Goal: Task Accomplishment & Management: Complete application form

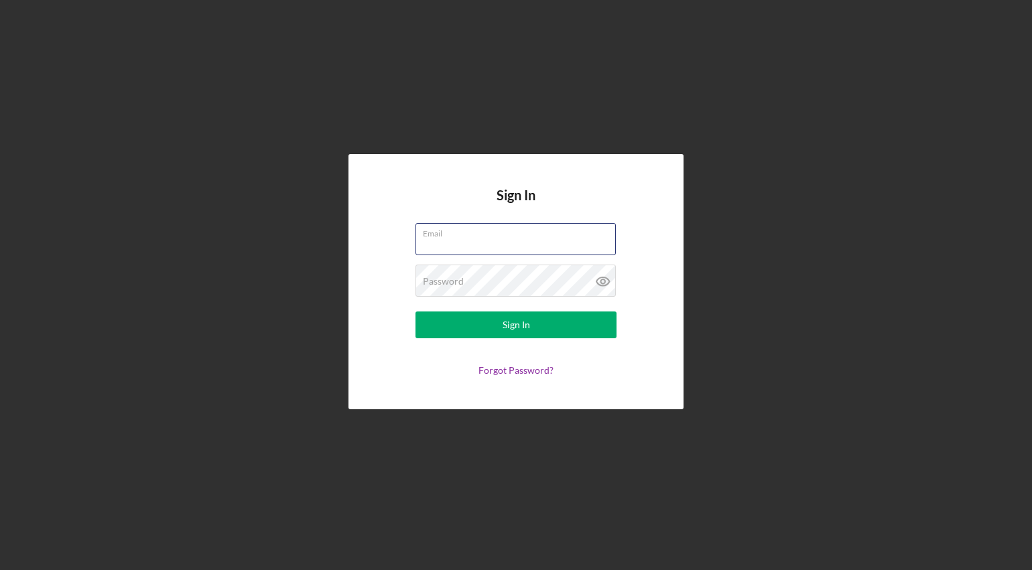
type input "thesodabean@gmail.com"
click at [516, 325] on button "Sign In" at bounding box center [515, 324] width 201 height 27
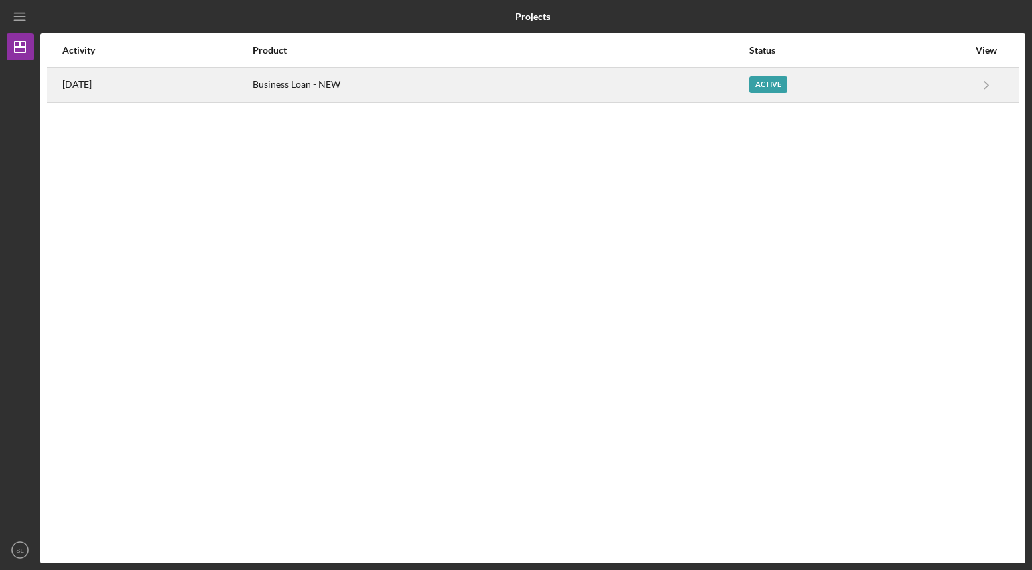
click at [764, 80] on div "Active" at bounding box center [768, 84] width 38 height 17
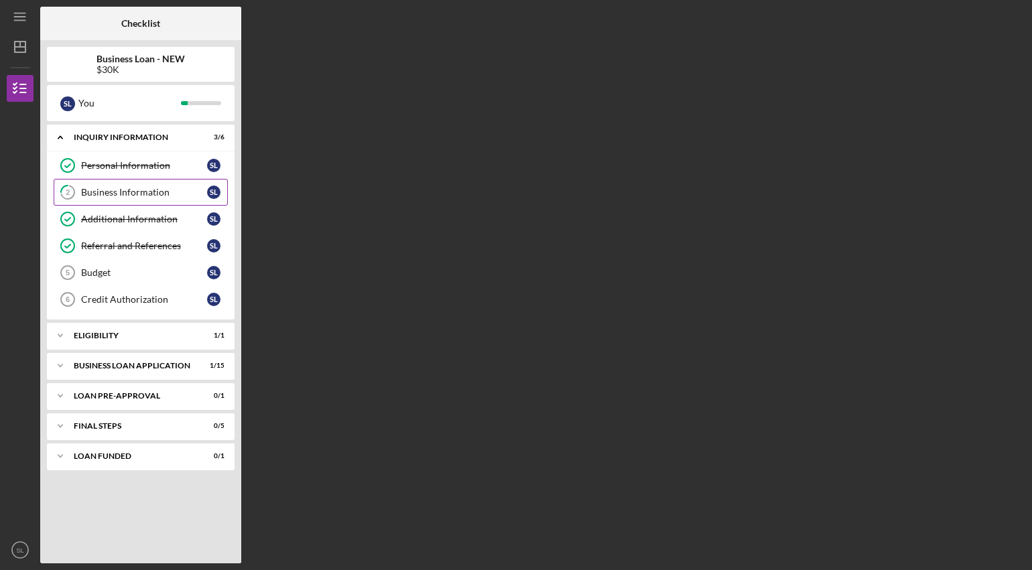
click at [155, 194] on div "Business Information" at bounding box center [144, 192] width 126 height 11
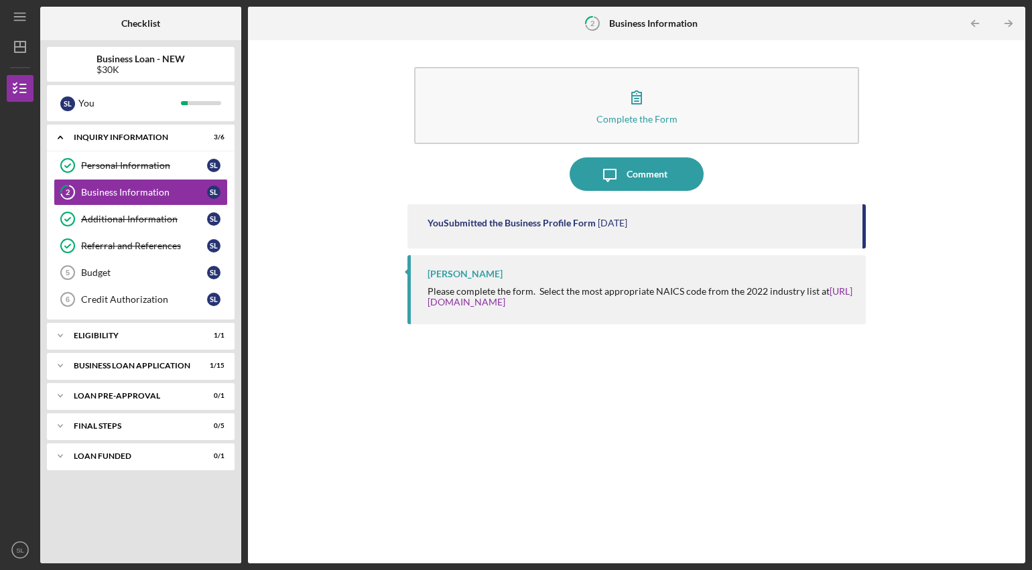
click at [543, 225] on div "You Submitted the Business Profile Form" at bounding box center [511, 223] width 168 height 11
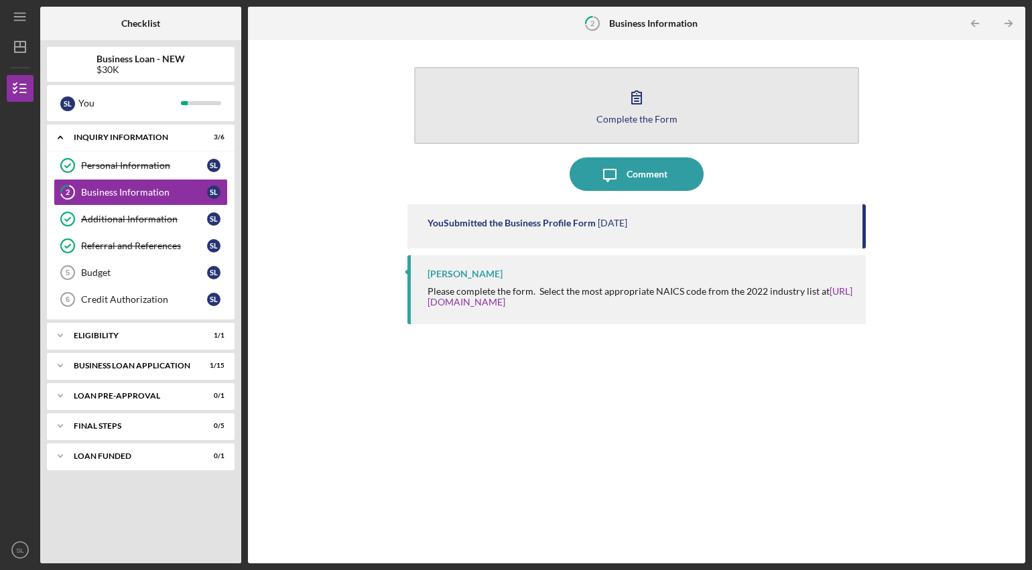
click at [626, 117] on div "Complete the Form" at bounding box center [636, 119] width 81 height 10
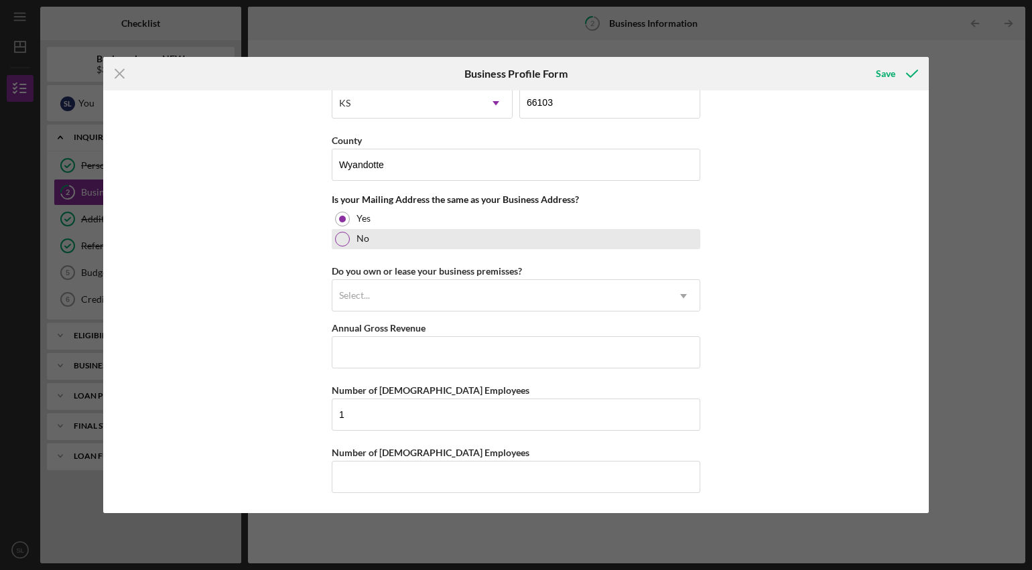
scroll to position [947, 0]
click at [419, 297] on div "Select..." at bounding box center [499, 296] width 335 height 31
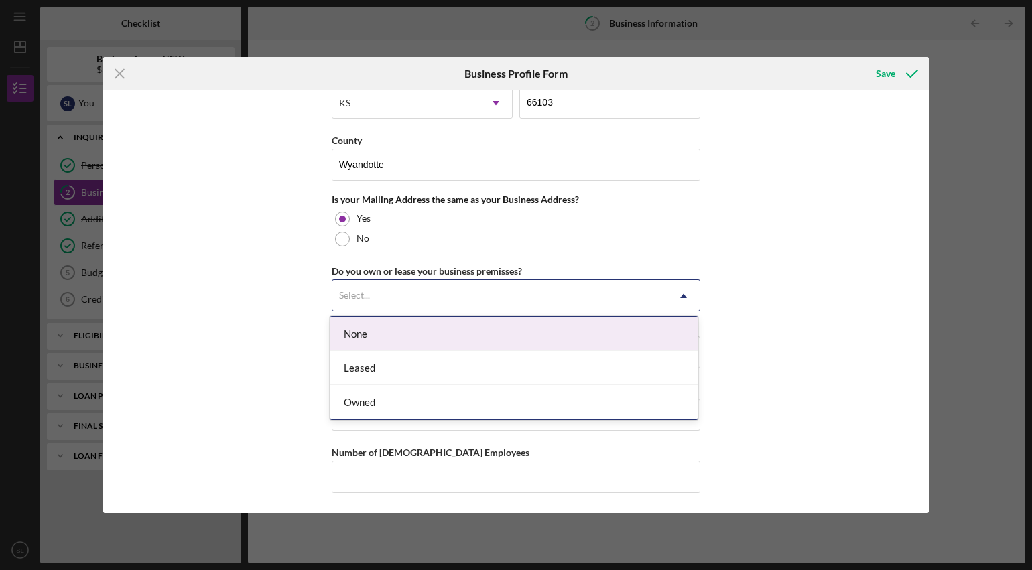
click at [412, 336] on div "None" at bounding box center [513, 334] width 367 height 34
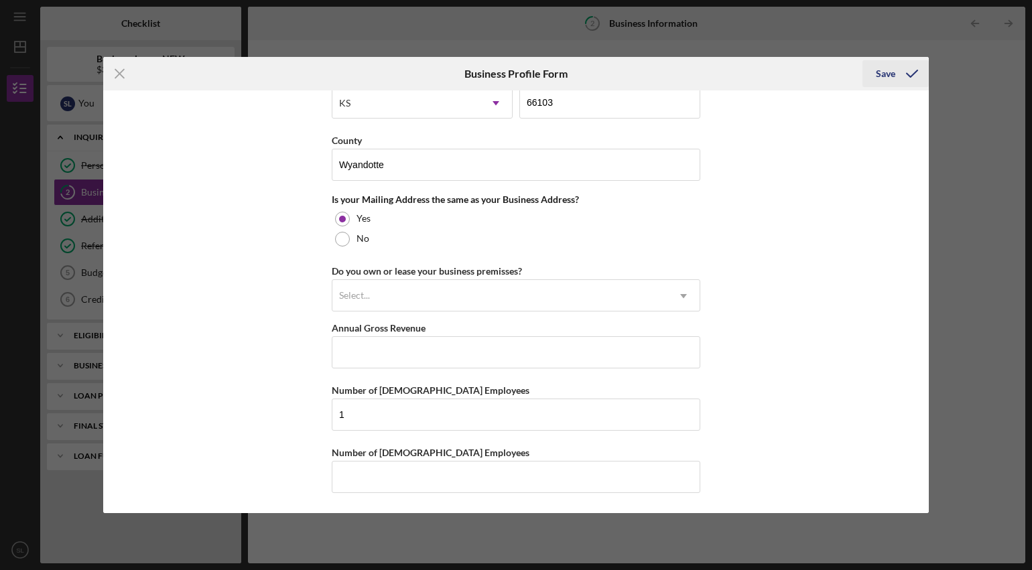
click at [889, 70] on div "Save" at bounding box center [885, 73] width 19 height 27
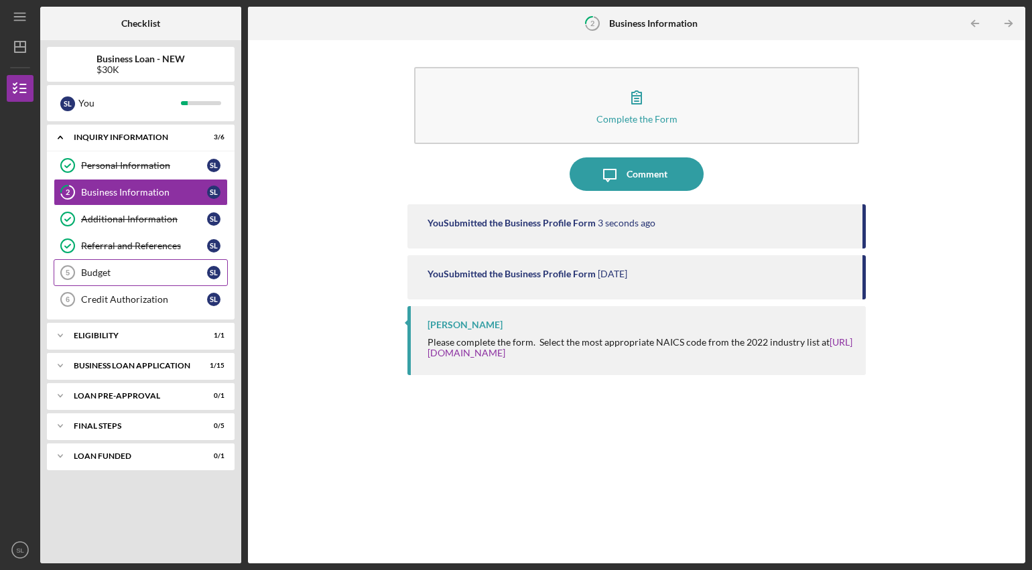
click at [123, 279] on link "Budget 5 Budget S L" at bounding box center [141, 272] width 174 height 27
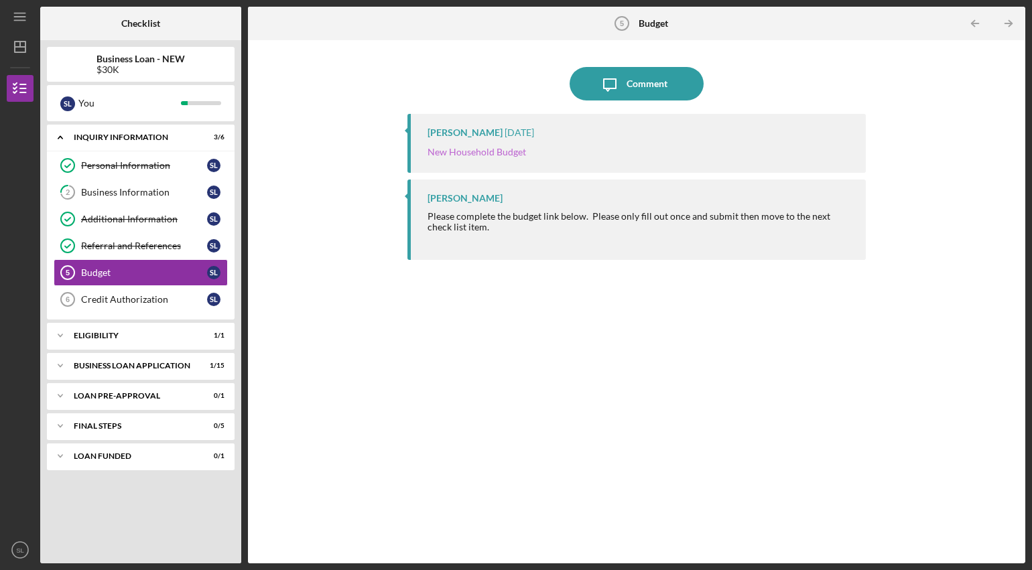
click at [493, 153] on link "New Household Budget" at bounding box center [476, 151] width 98 height 11
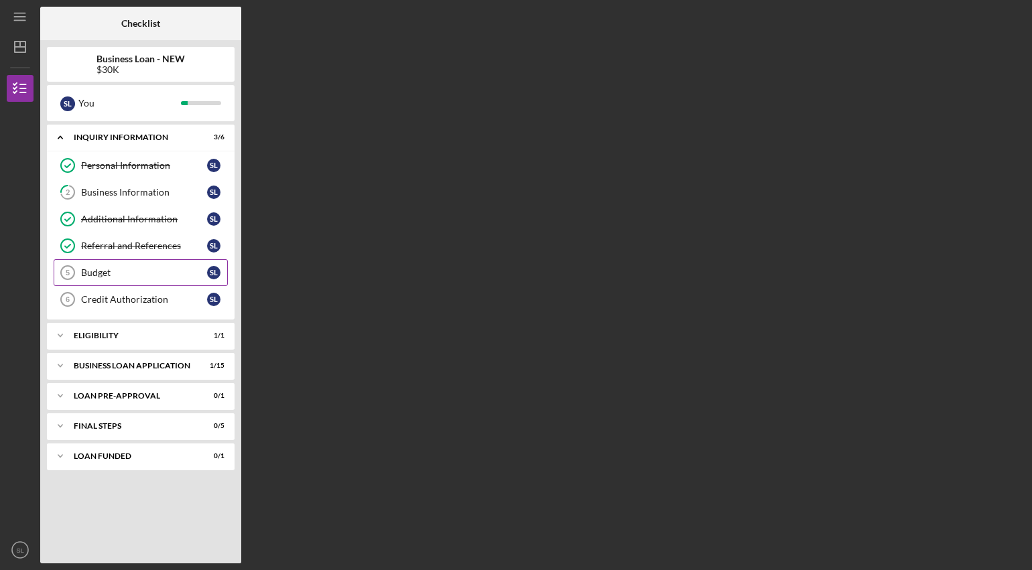
click at [105, 281] on link "Budget 5 Budget S L" at bounding box center [141, 272] width 174 height 27
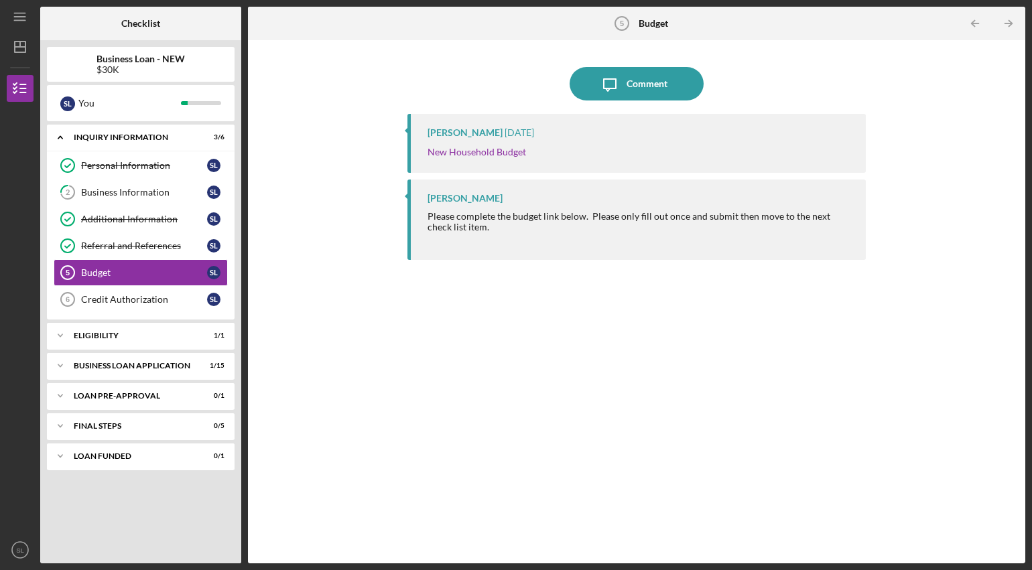
click at [520, 190] on div "Jon Pettigrew Please complete the budget link below. Please only fill out once …" at bounding box center [636, 220] width 458 height 80
click at [488, 152] on link "New Household Budget" at bounding box center [476, 151] width 98 height 11
click at [100, 295] on div "Credit Authorization" at bounding box center [144, 299] width 126 height 11
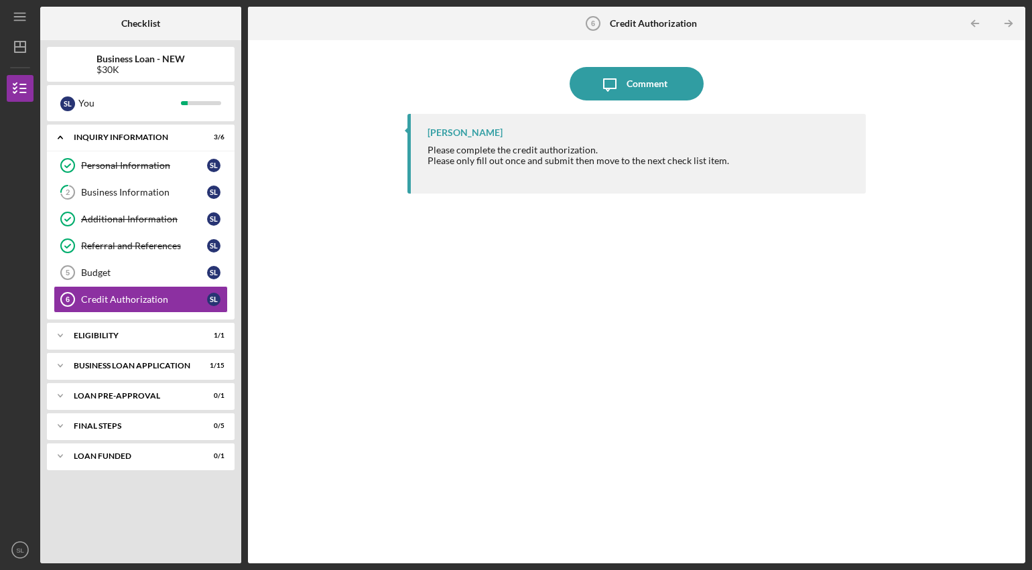
click at [603, 184] on div "Jon Pettigrew Please complete the credit authorization. Please only fill out on…" at bounding box center [636, 154] width 458 height 80
click at [58, 339] on icon "Icon/Expander" at bounding box center [60, 335] width 27 height 27
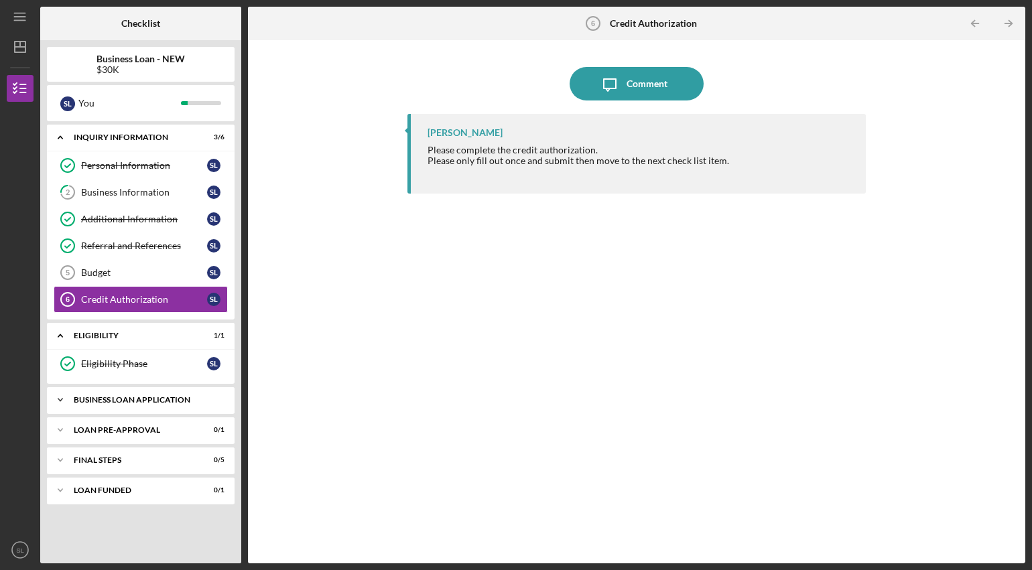
click at [64, 400] on icon "Icon/Expander" at bounding box center [60, 400] width 27 height 27
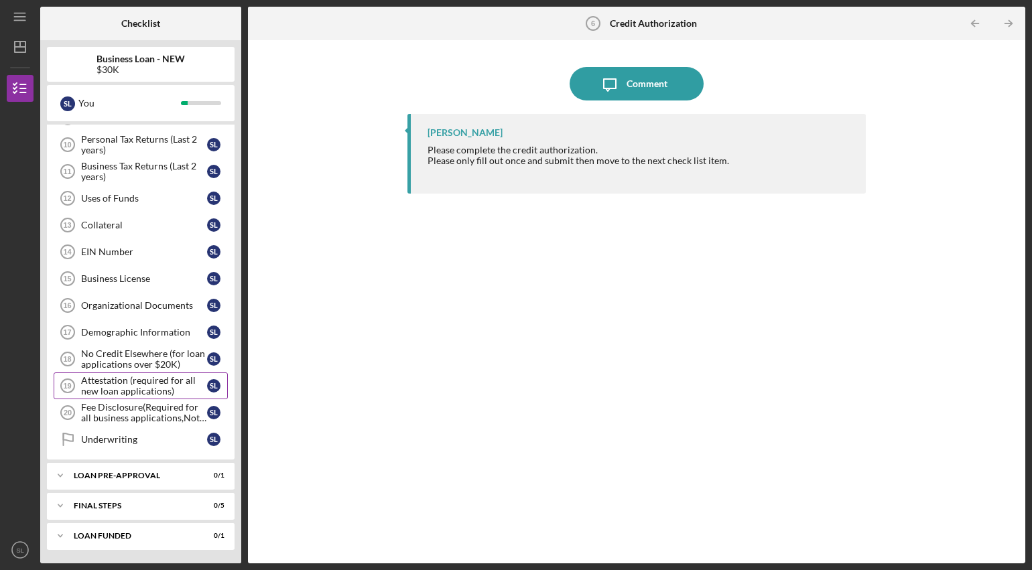
scroll to position [364, 0]
click at [62, 477] on icon "Icon/Expander" at bounding box center [60, 475] width 27 height 27
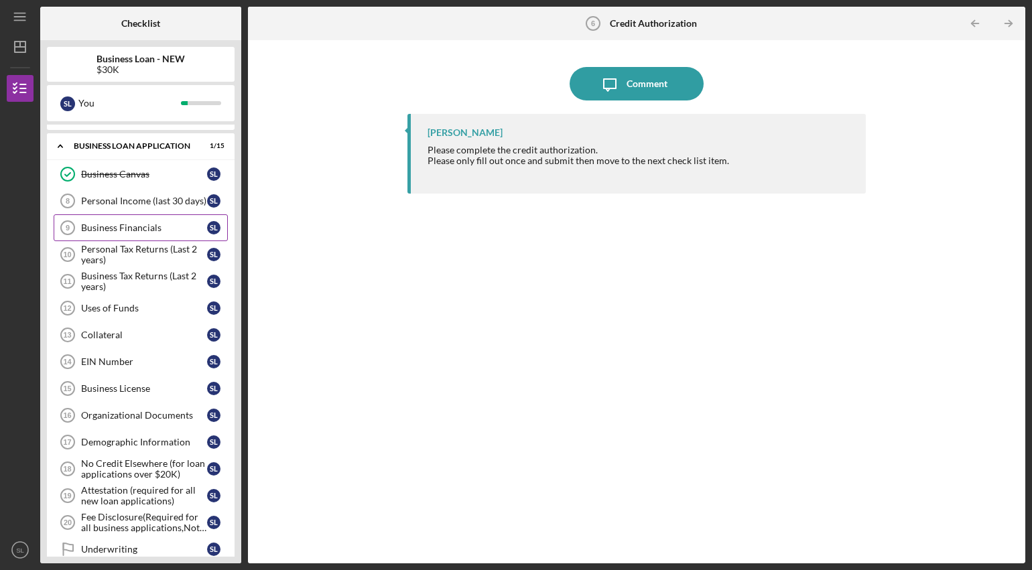
scroll to position [245, 0]
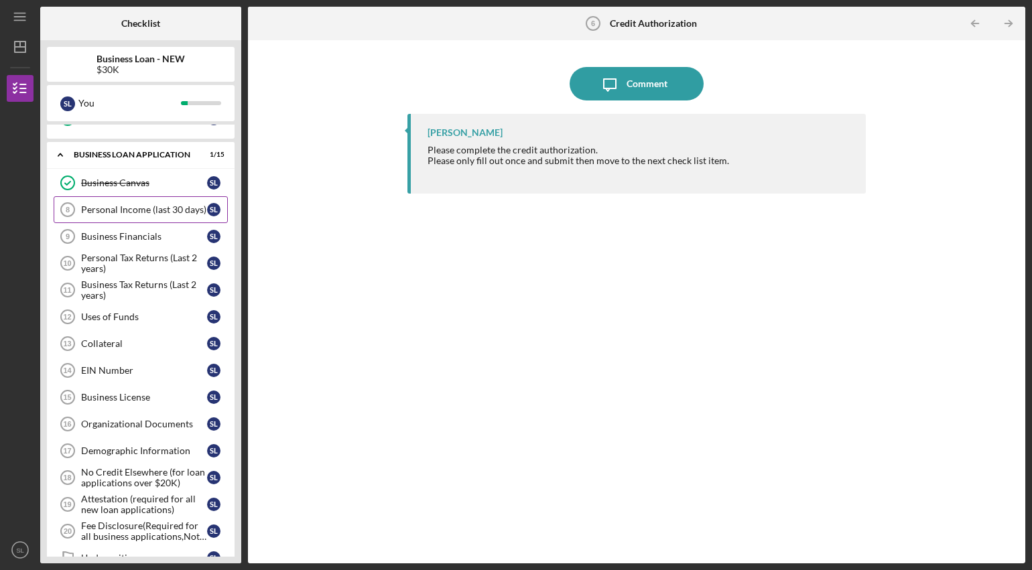
click at [168, 208] on div "Personal Income (last 30 days)" at bounding box center [144, 209] width 126 height 11
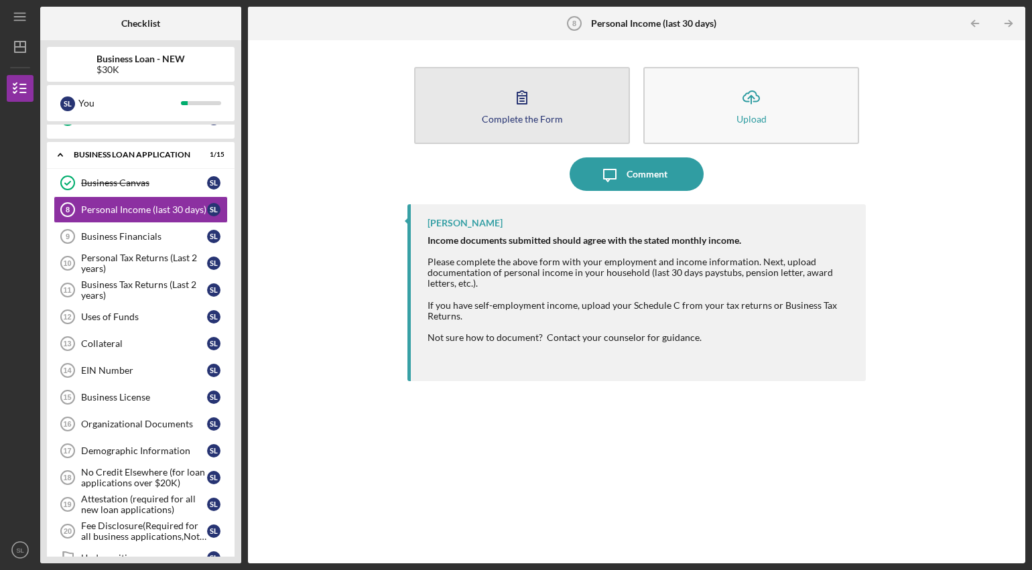
click at [545, 111] on button "Complete the Form Form" at bounding box center [522, 105] width 216 height 77
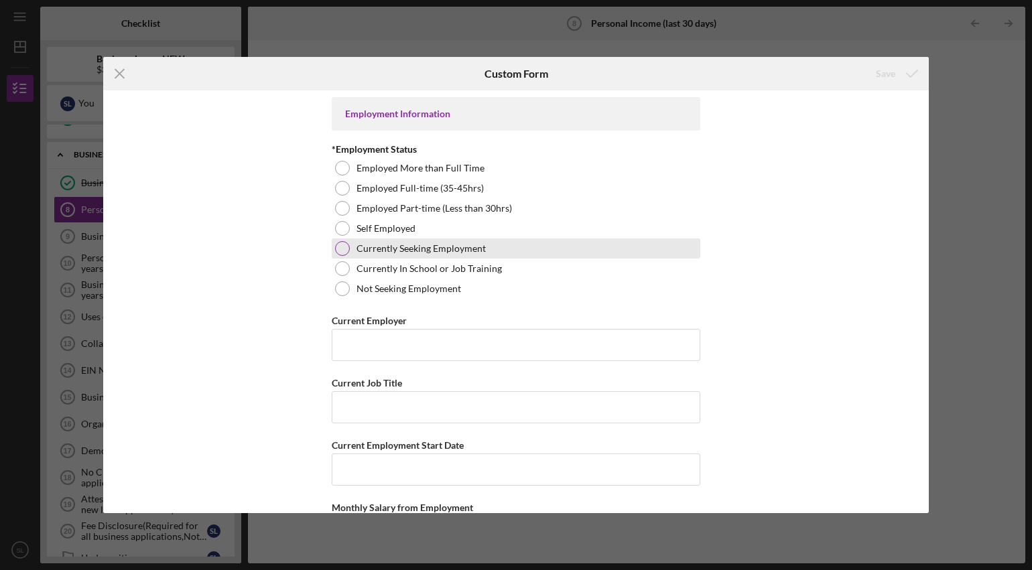
click at [342, 247] on div at bounding box center [342, 248] width 15 height 15
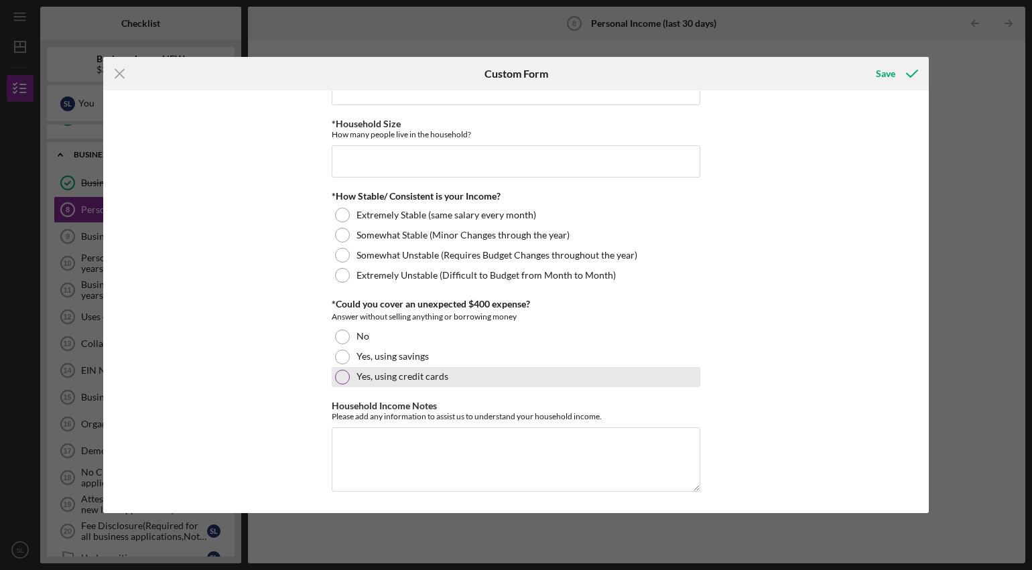
scroll to position [705, 0]
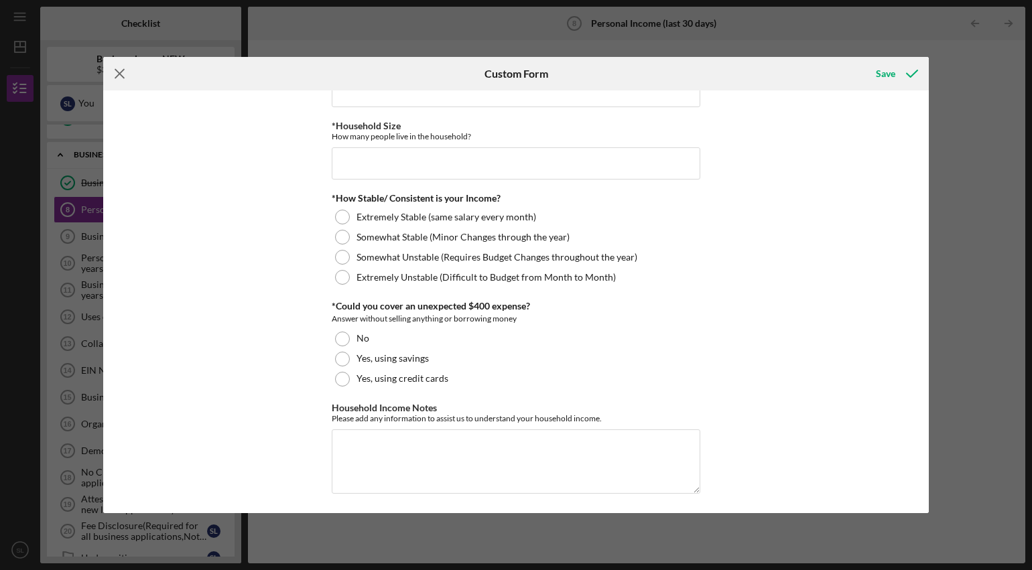
click at [120, 72] on icon "Icon/Menu Close" at bounding box center [119, 73] width 33 height 33
